Goal: Go to known website: Go to known website

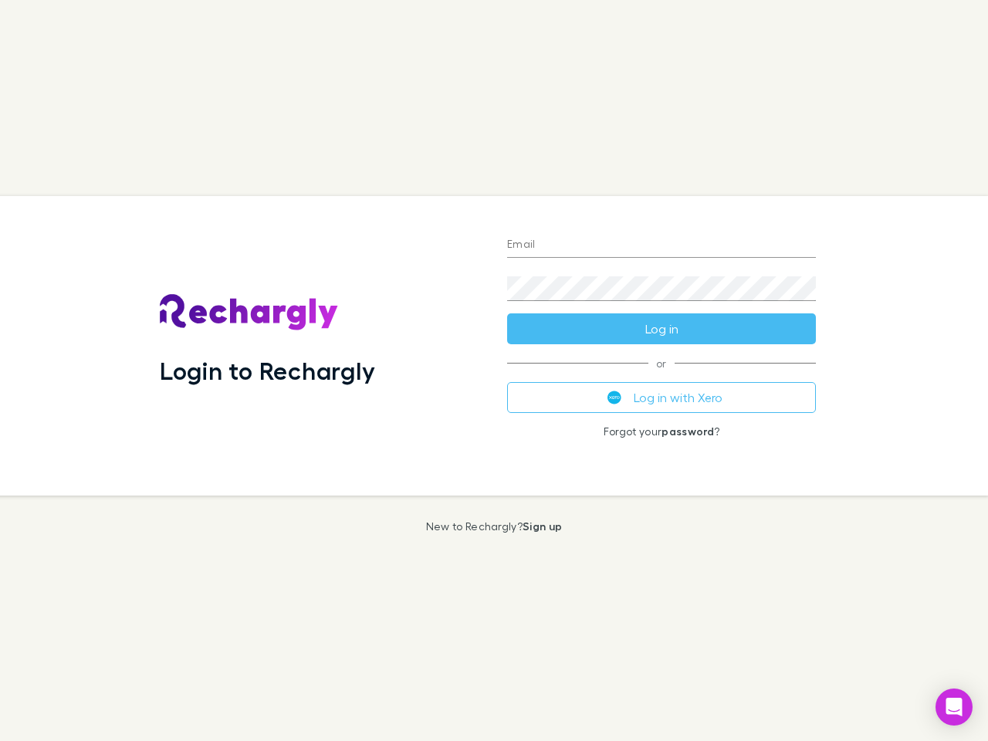
click at [494, 370] on div "Login to Rechargly" at bounding box center [320, 345] width 347 height 299
click at [661, 245] on input "Email" at bounding box center [661, 245] width 309 height 25
click at [661, 329] on button "Log in" at bounding box center [661, 328] width 309 height 31
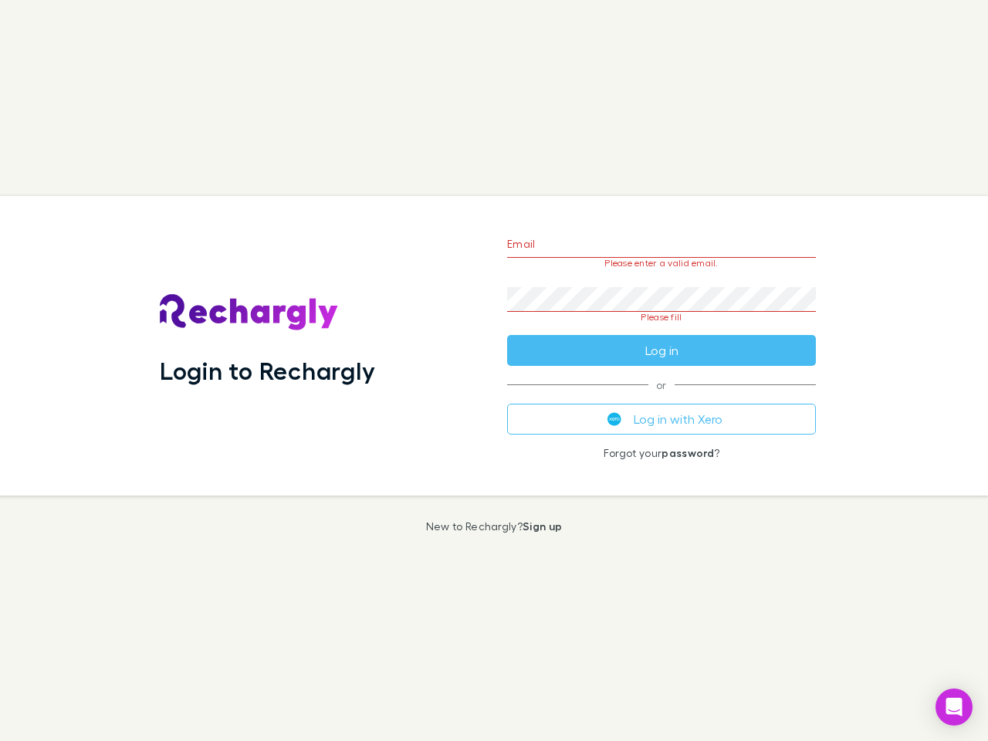
click at [661, 397] on div "Email Please enter a valid email. Password Please fill Log in or Log in with Xe…" at bounding box center [661, 345] width 333 height 299
click at [954, 707] on icon "Open Intercom Messenger" at bounding box center [954, 707] width 16 height 19
